Goal: Information Seeking & Learning: Learn about a topic

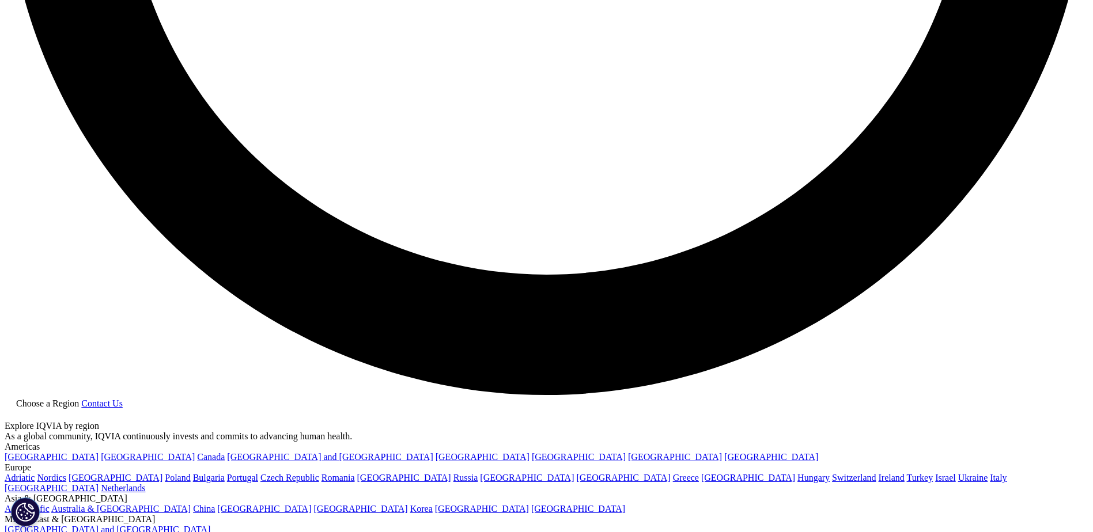
scroll to position [2823, 0]
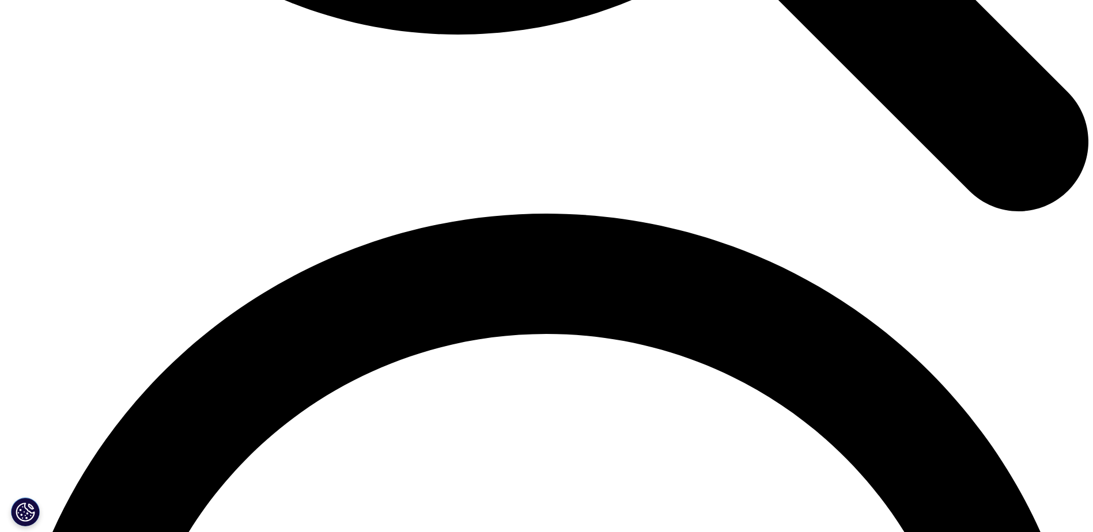
scroll to position [1995, 0]
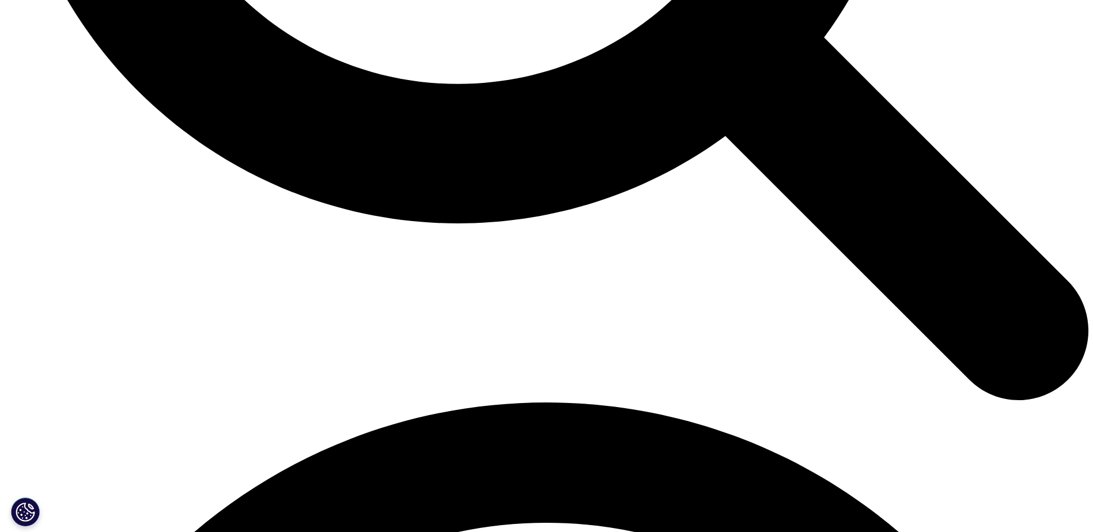
scroll to position [1878, 0]
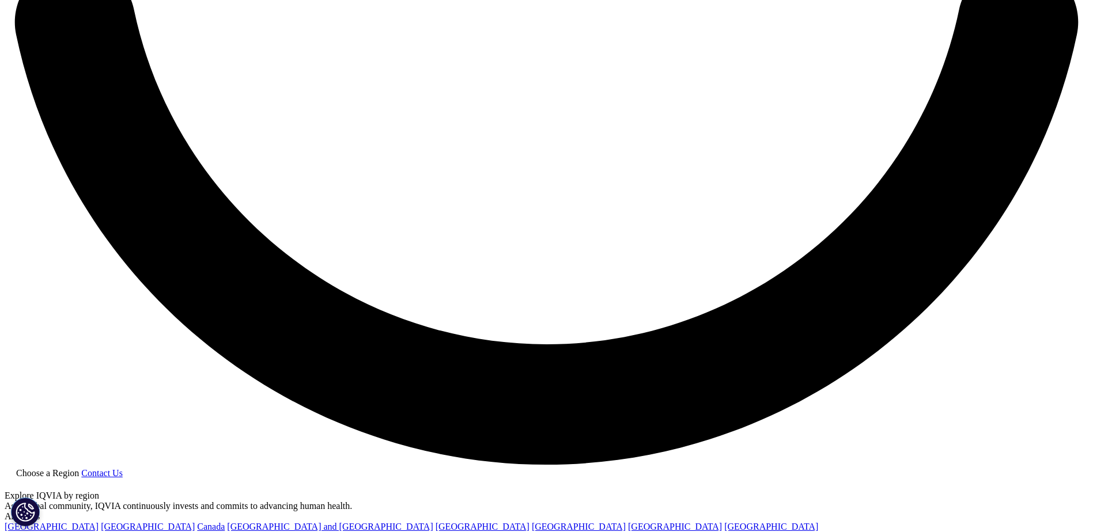
scroll to position [2800, 0]
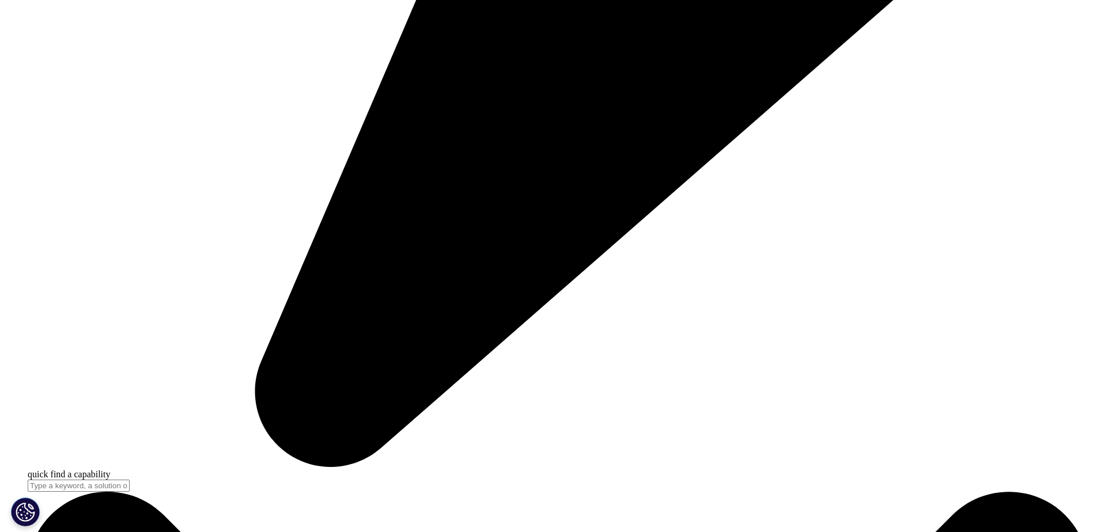
scroll to position [3779, 0]
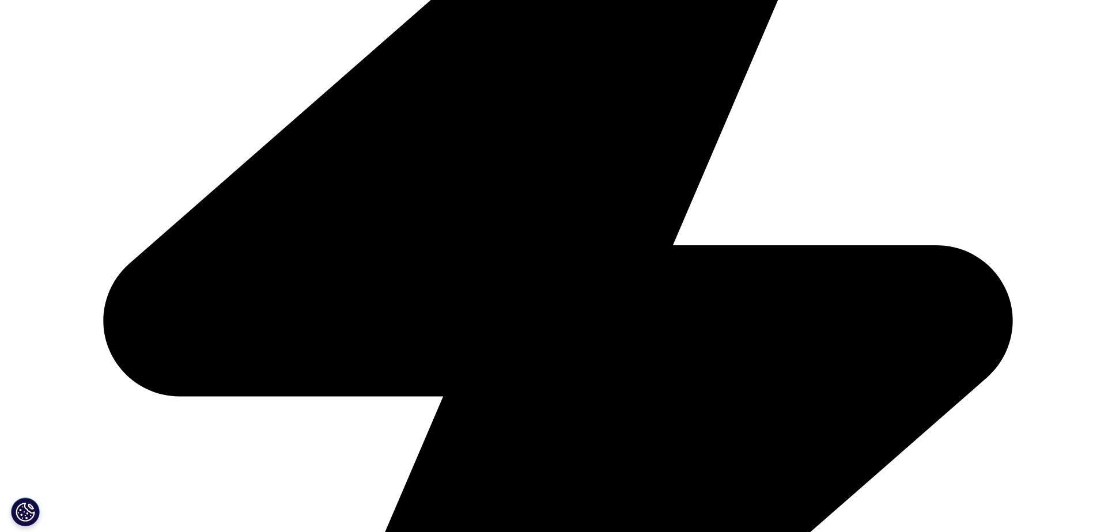
scroll to position [3779, 0]
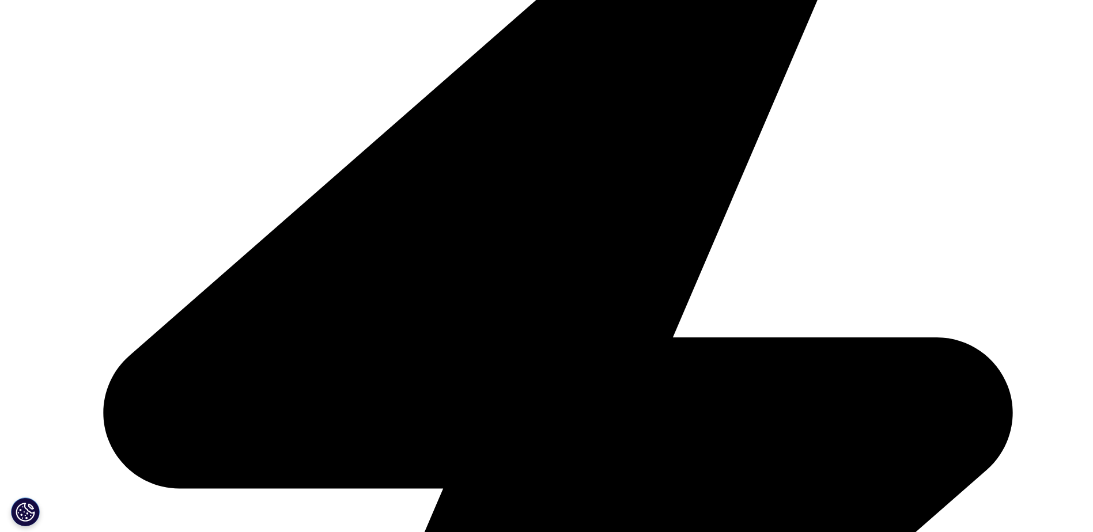
scroll to position [3918, 0]
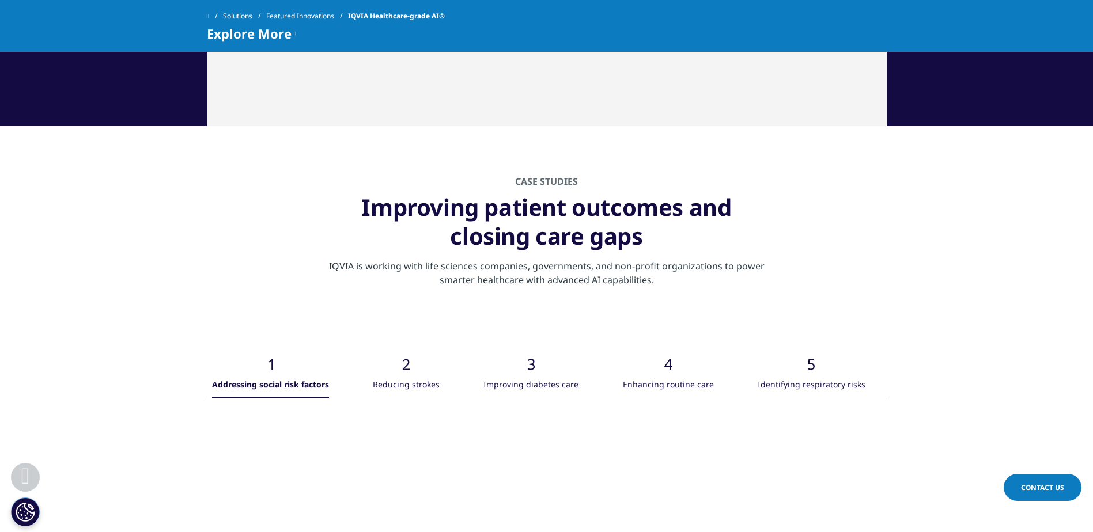
scroll to position [3918, 0]
